Goal: Task Accomplishment & Management: Use online tool/utility

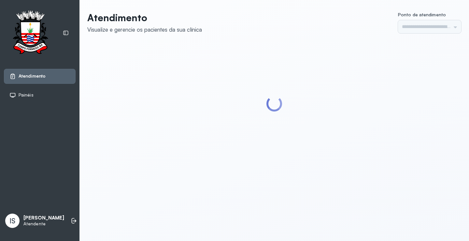
type input "******"
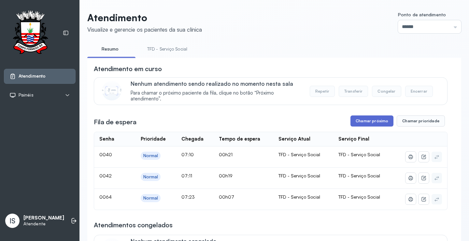
click at [368, 124] on button "Chamar próximo" at bounding box center [372, 120] width 43 height 11
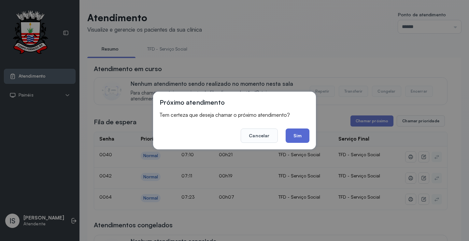
click at [302, 137] on button "Sim" at bounding box center [298, 135] width 24 height 14
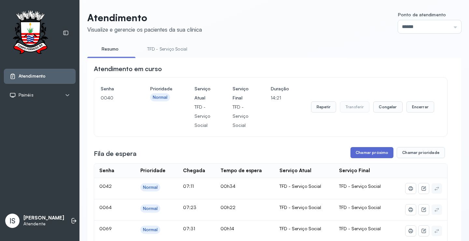
click at [367, 155] on button "Chamar próximo" at bounding box center [372, 152] width 43 height 11
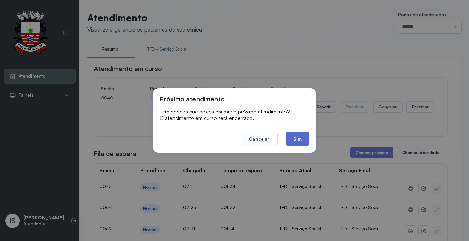
click at [291, 138] on button "Sim" at bounding box center [298, 139] width 24 height 14
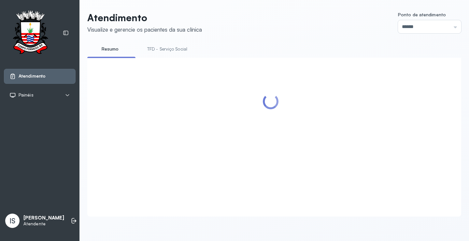
scroll to position [98, 0]
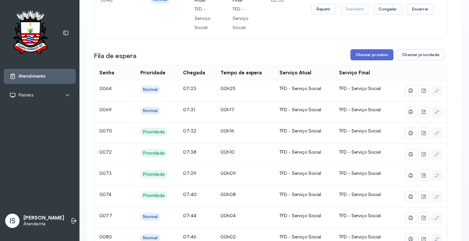
click at [375, 56] on button "Chamar próximo" at bounding box center [372, 54] width 43 height 11
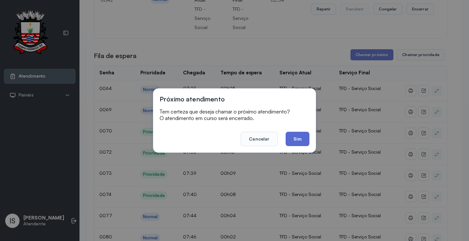
click at [302, 141] on button "Sim" at bounding box center [298, 139] width 24 height 14
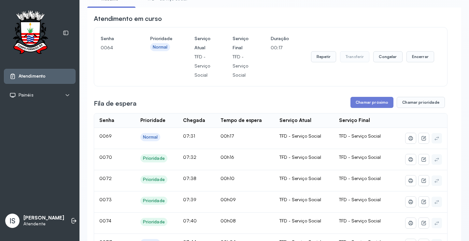
scroll to position [0, 0]
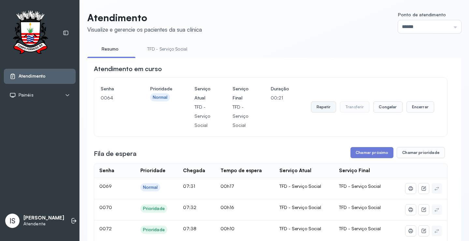
click at [315, 109] on button "Repetir" at bounding box center [323, 106] width 25 height 11
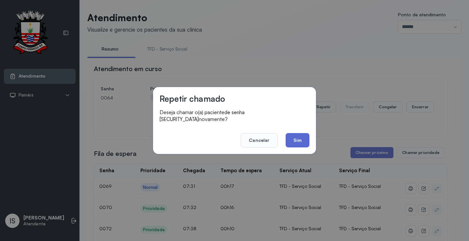
click at [301, 137] on button "Sim" at bounding box center [298, 140] width 24 height 14
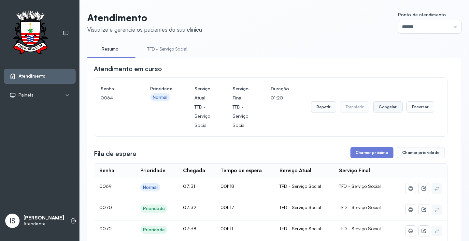
click at [387, 109] on button "Congelar" at bounding box center [387, 106] width 29 height 11
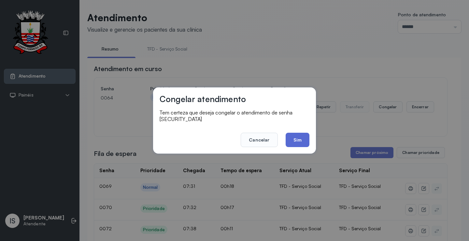
click at [304, 135] on button "Sim" at bounding box center [298, 140] width 24 height 14
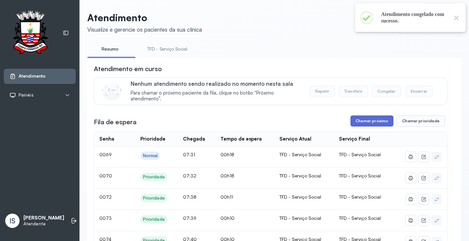
click at [374, 121] on button "Chamar próximo" at bounding box center [372, 120] width 43 height 11
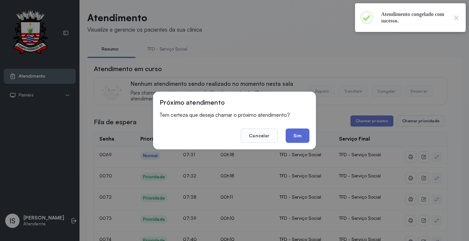
click at [304, 136] on button "Sim" at bounding box center [298, 135] width 24 height 14
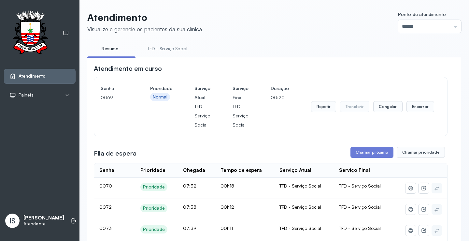
scroll to position [65, 0]
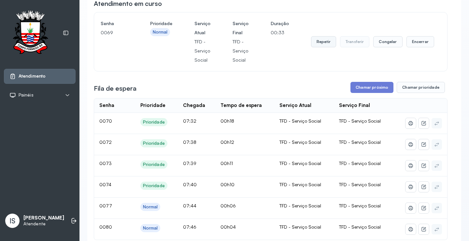
click at [323, 43] on button "Repetir" at bounding box center [323, 41] width 25 height 11
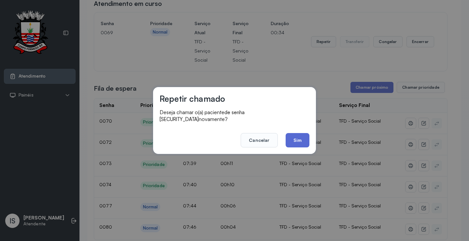
click at [299, 133] on button "Sim" at bounding box center [298, 140] width 24 height 14
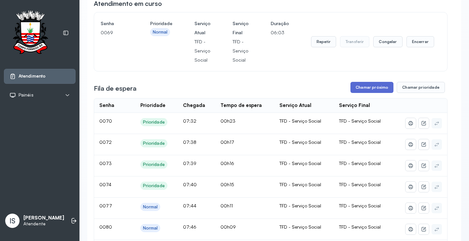
click at [375, 88] on button "Chamar próximo" at bounding box center [372, 87] width 43 height 11
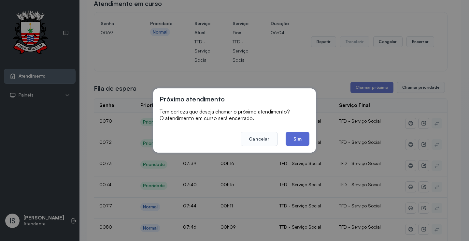
click at [302, 139] on button "Sim" at bounding box center [298, 139] width 24 height 14
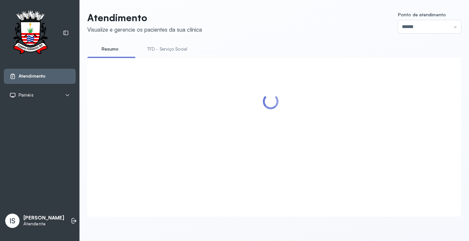
scroll to position [33, 0]
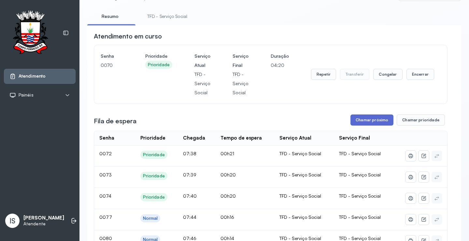
click at [364, 121] on button "Chamar próximo" at bounding box center [372, 119] width 43 height 11
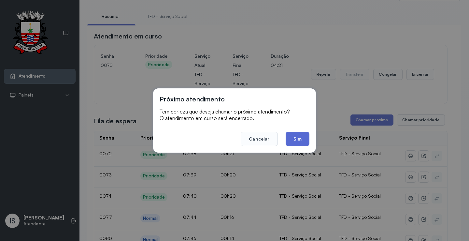
click at [298, 140] on button "Sim" at bounding box center [298, 139] width 24 height 14
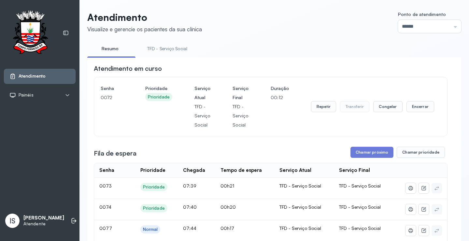
scroll to position [228, 0]
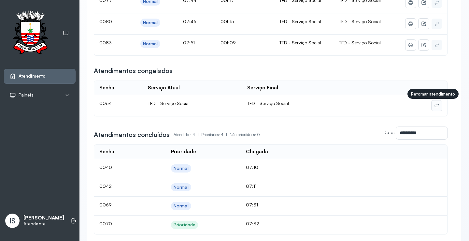
click at [435, 107] on icon at bounding box center [437, 106] width 4 height 3
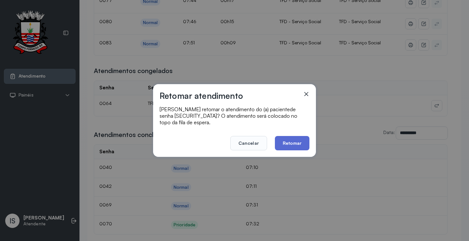
click at [300, 139] on button "Retomar" at bounding box center [292, 143] width 35 height 14
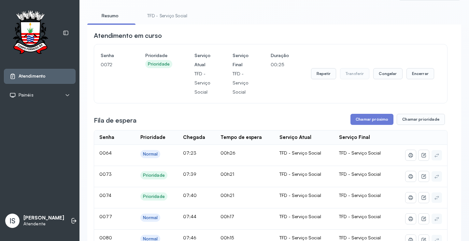
scroll to position [33, 0]
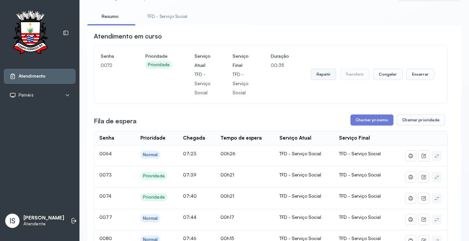
click at [317, 77] on button "Repetir" at bounding box center [323, 74] width 25 height 11
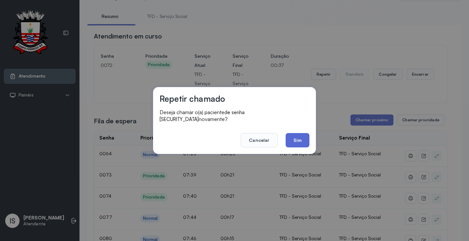
click at [299, 140] on button "Sim" at bounding box center [298, 140] width 24 height 14
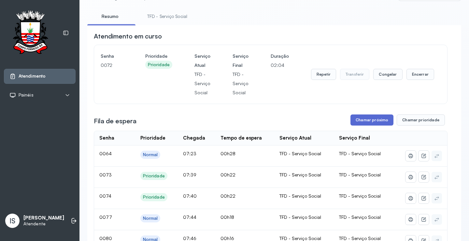
click at [365, 121] on button "Chamar próximo" at bounding box center [372, 119] width 43 height 11
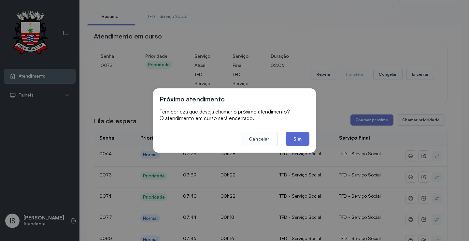
click at [292, 138] on button "Sim" at bounding box center [298, 139] width 24 height 14
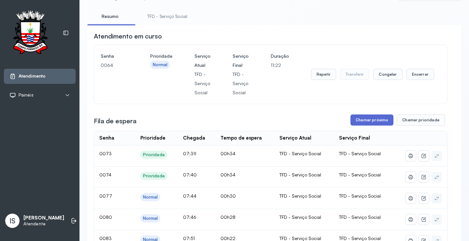
click at [369, 121] on button "Chamar próximo" at bounding box center [372, 119] width 43 height 11
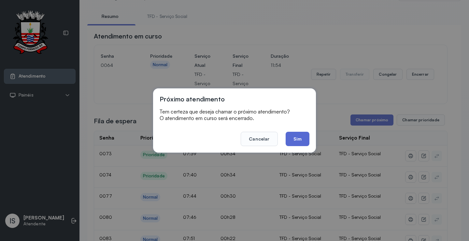
click at [296, 142] on button "Sim" at bounding box center [298, 139] width 24 height 14
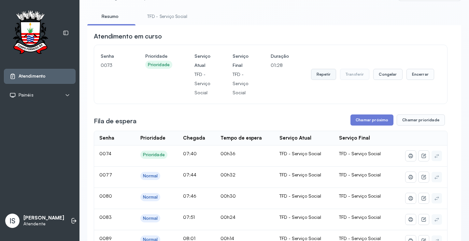
click at [324, 76] on button "Repetir" at bounding box center [323, 74] width 25 height 11
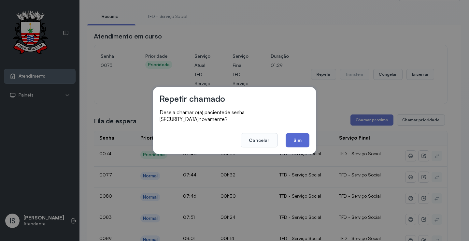
click at [300, 139] on button "Sim" at bounding box center [298, 140] width 24 height 14
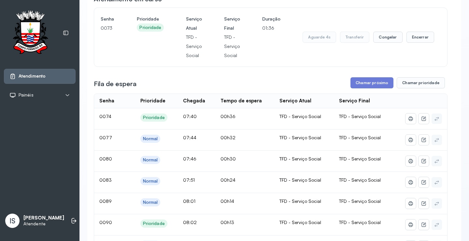
scroll to position [65, 0]
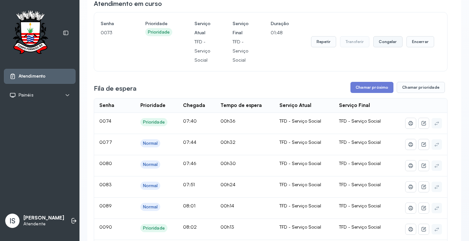
click at [383, 43] on button "Congelar" at bounding box center [387, 41] width 29 height 11
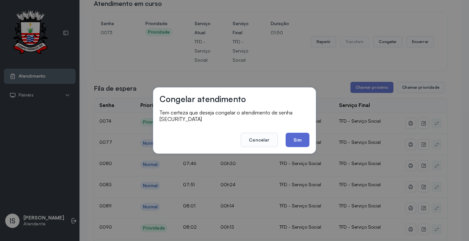
click at [292, 140] on button "Sim" at bounding box center [298, 140] width 24 height 14
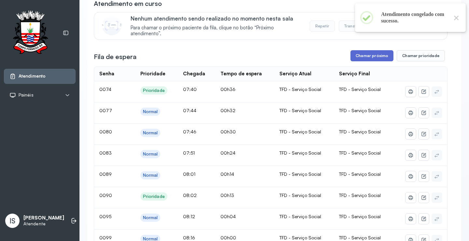
click at [364, 60] on button "Chamar próximo" at bounding box center [372, 55] width 43 height 11
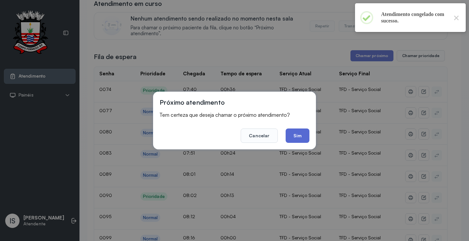
click at [303, 138] on button "Sim" at bounding box center [298, 135] width 24 height 14
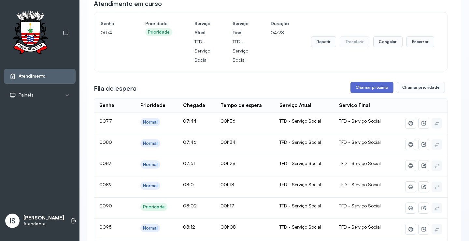
click at [374, 90] on button "Chamar próximo" at bounding box center [372, 87] width 43 height 11
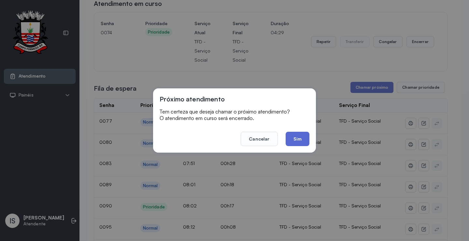
click at [303, 136] on button "Sim" at bounding box center [298, 139] width 24 height 14
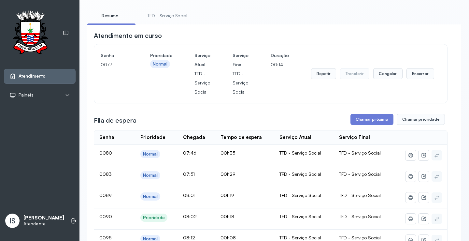
scroll to position [33, 0]
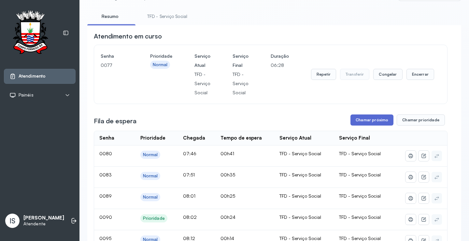
click at [378, 125] on button "Chamar próximo" at bounding box center [372, 119] width 43 height 11
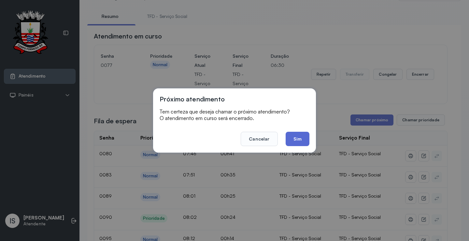
click at [305, 139] on button "Sim" at bounding box center [298, 139] width 24 height 14
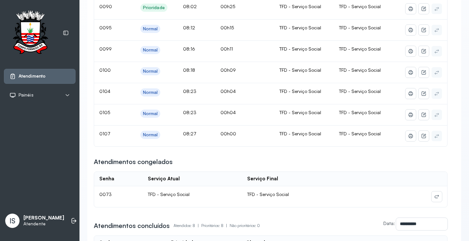
scroll to position [228, 0]
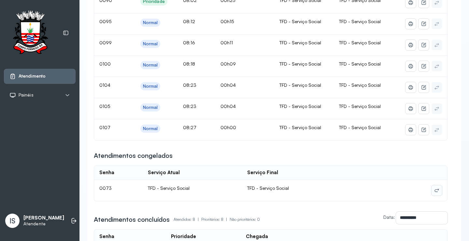
click at [434, 193] on icon at bounding box center [436, 190] width 5 height 5
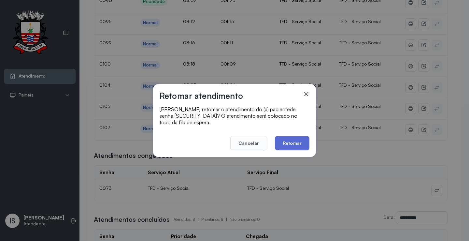
click at [305, 144] on button "Retomar" at bounding box center [292, 143] width 35 height 14
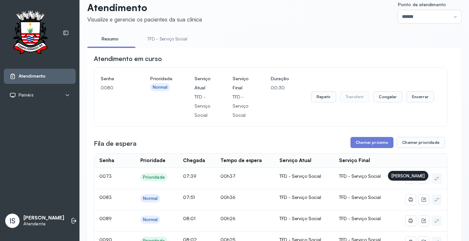
scroll to position [0, 0]
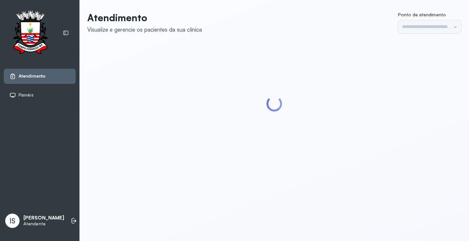
type input "******"
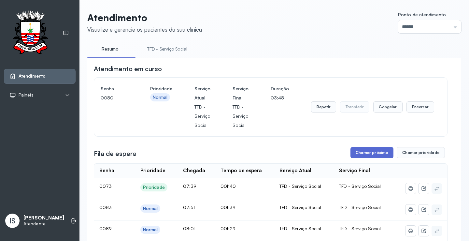
click at [384, 156] on button "Chamar próximo" at bounding box center [372, 152] width 43 height 11
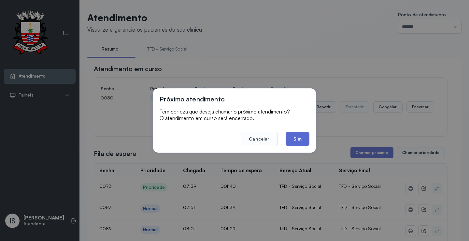
click at [301, 144] on button "Sim" at bounding box center [298, 139] width 24 height 14
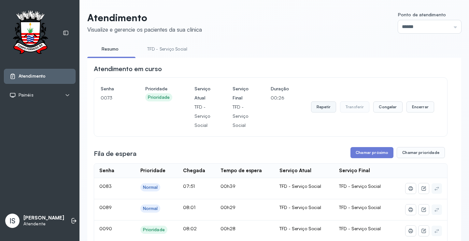
click at [323, 111] on button "Repetir" at bounding box center [323, 106] width 25 height 11
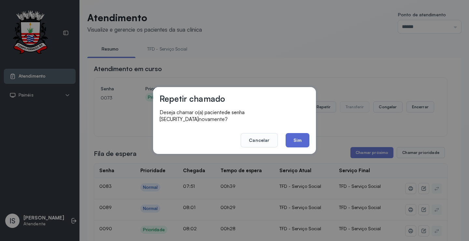
click at [299, 136] on button "Sim" at bounding box center [298, 140] width 24 height 14
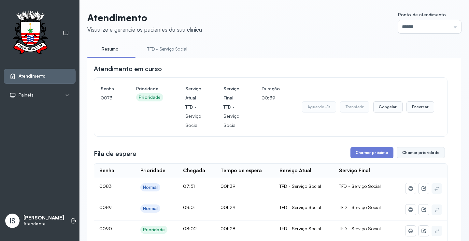
click at [415, 155] on button "Chamar prioridade" at bounding box center [421, 152] width 48 height 11
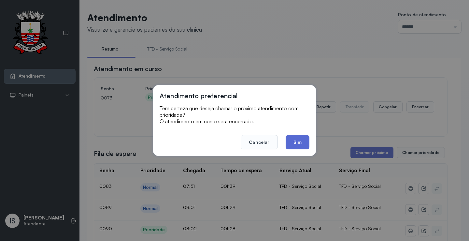
click at [290, 141] on button "Sim" at bounding box center [298, 142] width 24 height 14
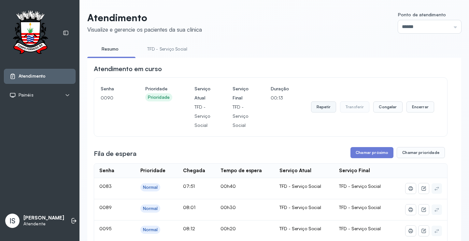
click at [327, 112] on button "Repetir" at bounding box center [323, 106] width 25 height 11
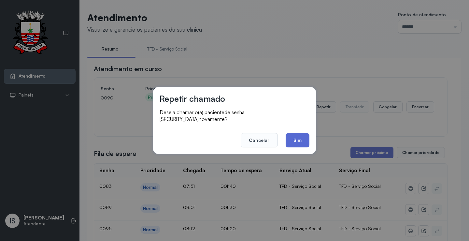
click at [305, 138] on button "Sim" at bounding box center [298, 140] width 24 height 14
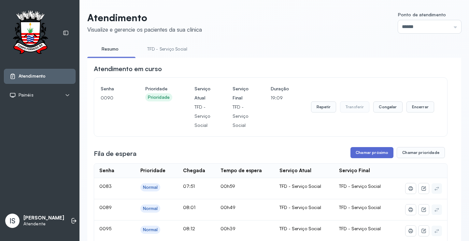
click at [385, 153] on button "Chamar próximo" at bounding box center [372, 152] width 43 height 11
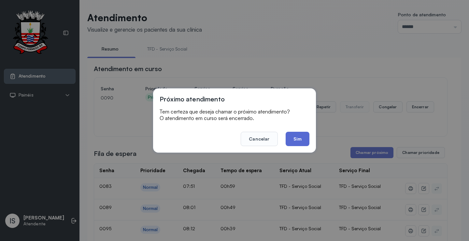
click at [292, 142] on button "Sim" at bounding box center [298, 139] width 24 height 14
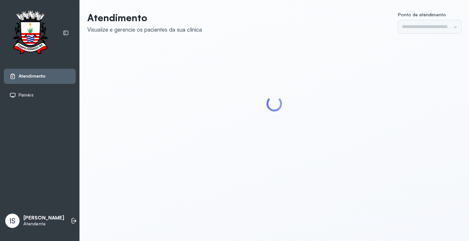
type input "******"
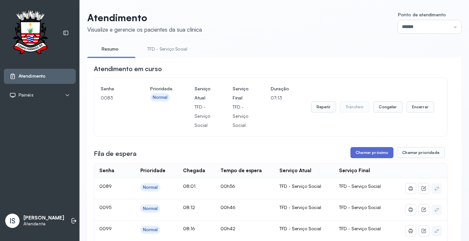
click at [354, 154] on button "Chamar próximo" at bounding box center [372, 152] width 43 height 11
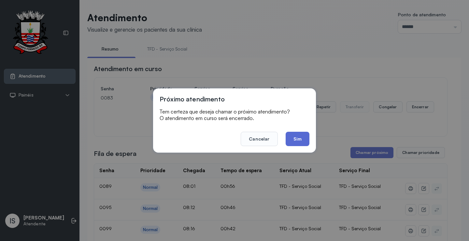
click at [300, 135] on button "Sim" at bounding box center [298, 139] width 24 height 14
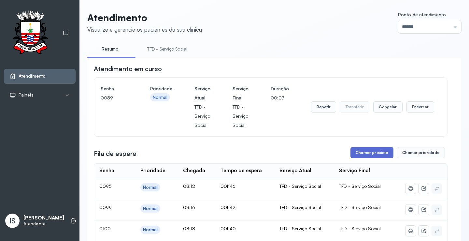
click at [371, 154] on button "Chamar próximo" at bounding box center [372, 152] width 43 height 11
click at [362, 156] on button "Chamar próximo" at bounding box center [372, 152] width 43 height 11
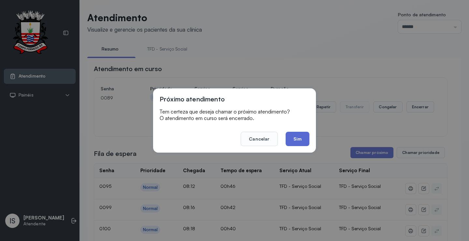
click at [301, 137] on button "Sim" at bounding box center [298, 139] width 24 height 14
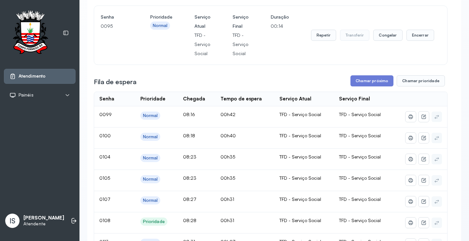
scroll to position [65, 0]
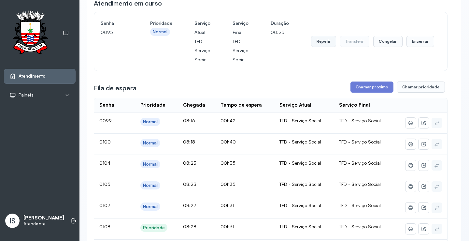
click at [317, 42] on button "Repetir" at bounding box center [323, 41] width 25 height 11
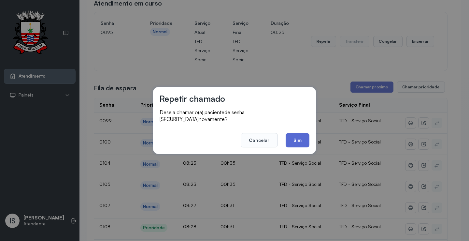
click at [300, 141] on button "Sim" at bounding box center [298, 140] width 24 height 14
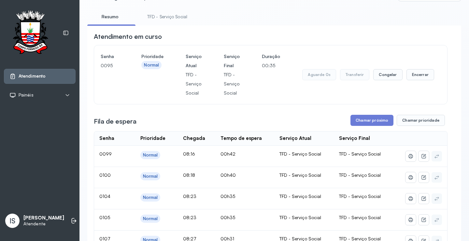
scroll to position [0, 0]
